Goal: Information Seeking & Learning: Learn about a topic

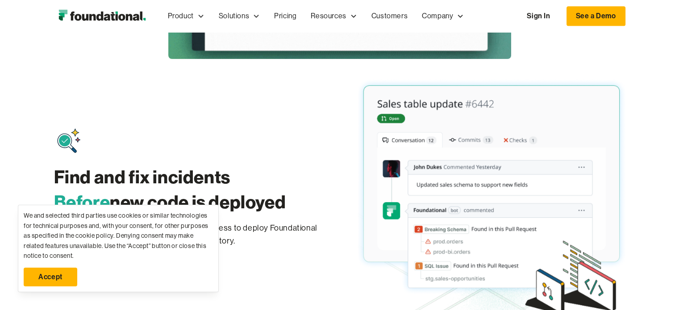
scroll to position [714, 0]
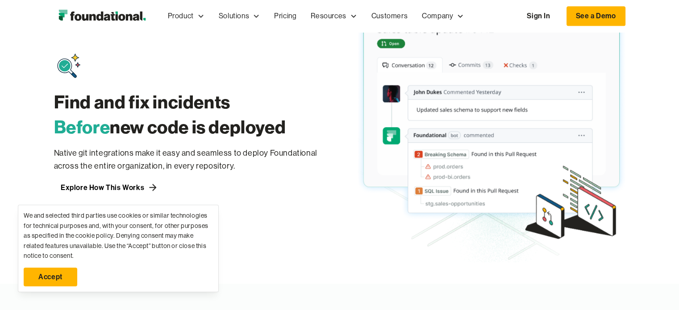
click at [57, 280] on link "Accept" at bounding box center [51, 277] width 54 height 19
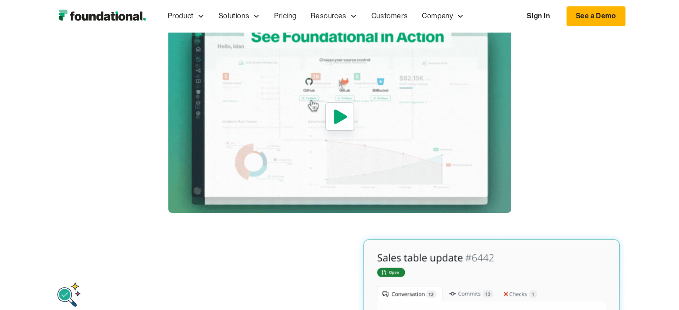
scroll to position [491, 0]
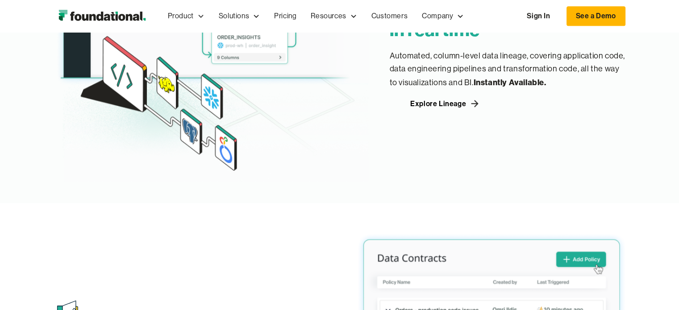
scroll to position [868, 0]
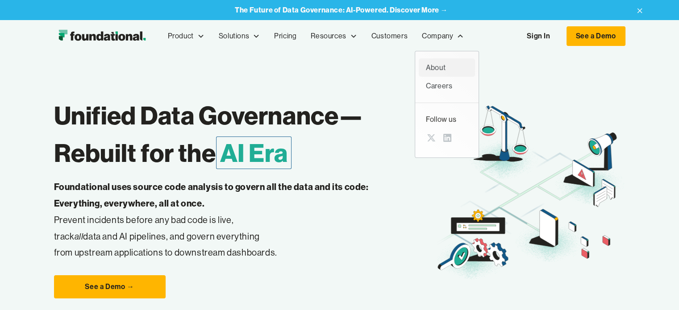
click at [438, 64] on div "About" at bounding box center [447, 68] width 42 height 12
